Goal: Transaction & Acquisition: Purchase product/service

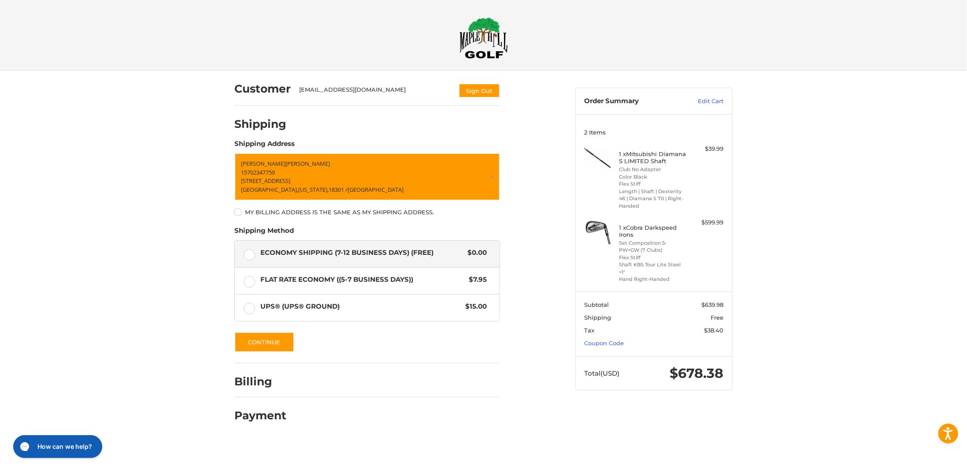
click at [890, 438] on div at bounding box center [483, 438] width 967 height 0
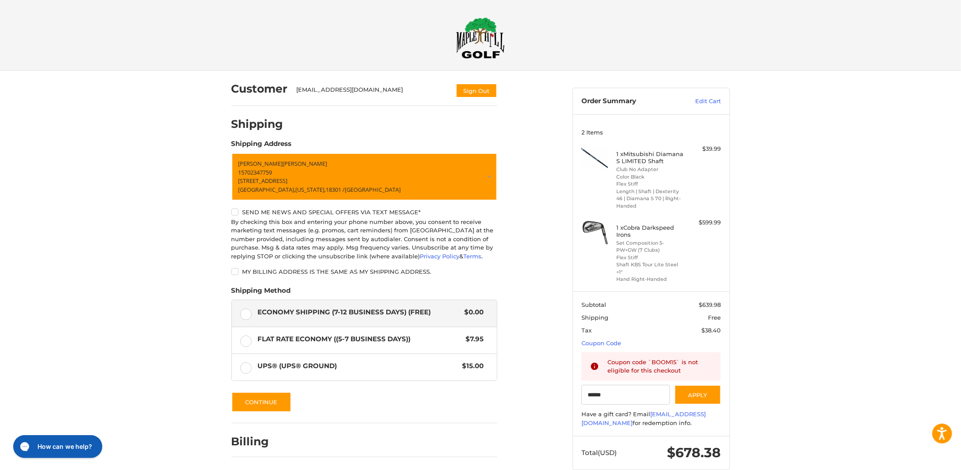
type input "******"
click at [474, 45] on img at bounding box center [480, 37] width 48 height 41
